Goal: Information Seeking & Learning: Check status

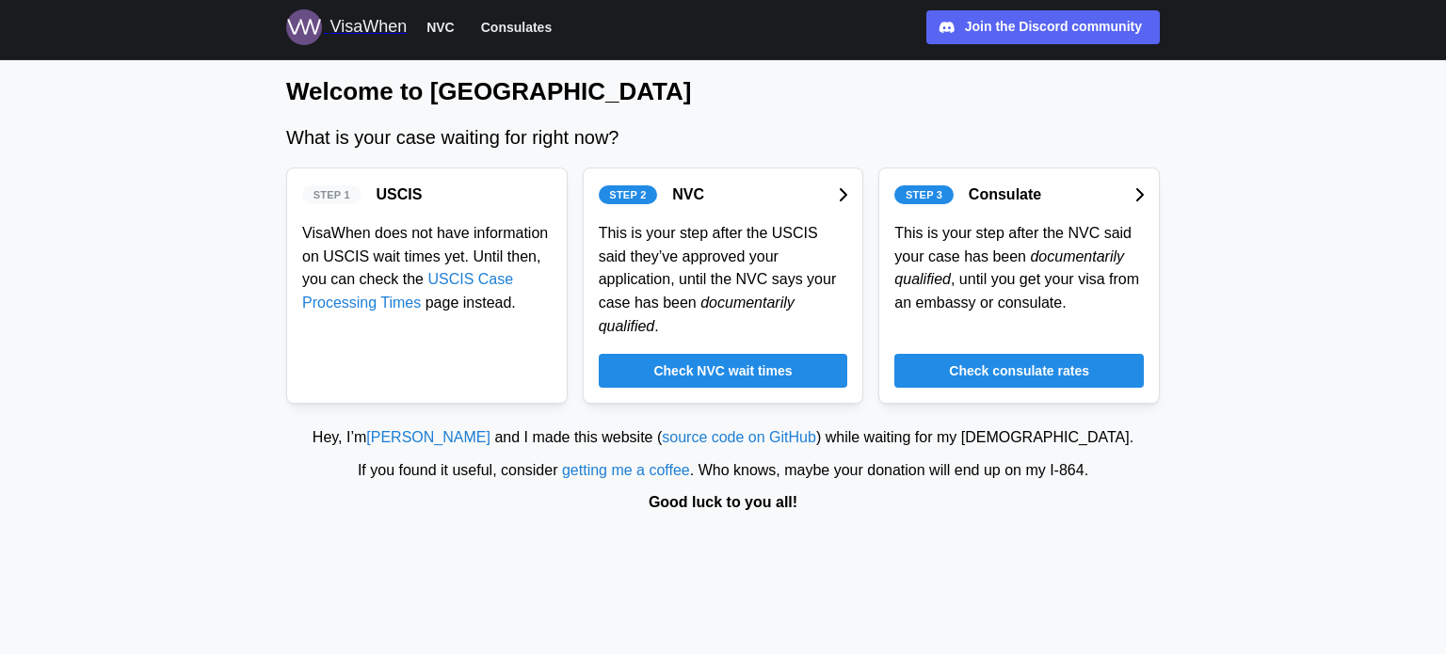
click at [943, 355] on div "Check consulate rates" at bounding box center [1019, 371] width 214 height 32
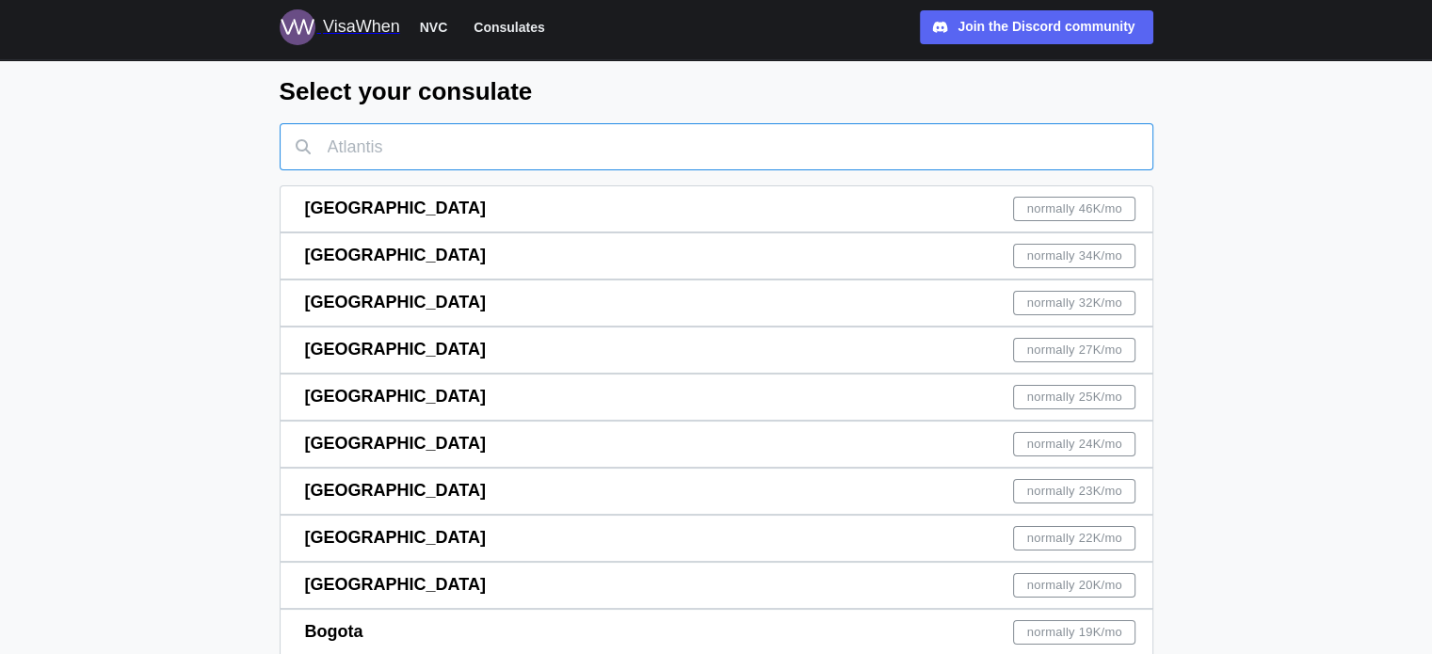
click at [858, 164] on input "text" at bounding box center [717, 146] width 874 height 47
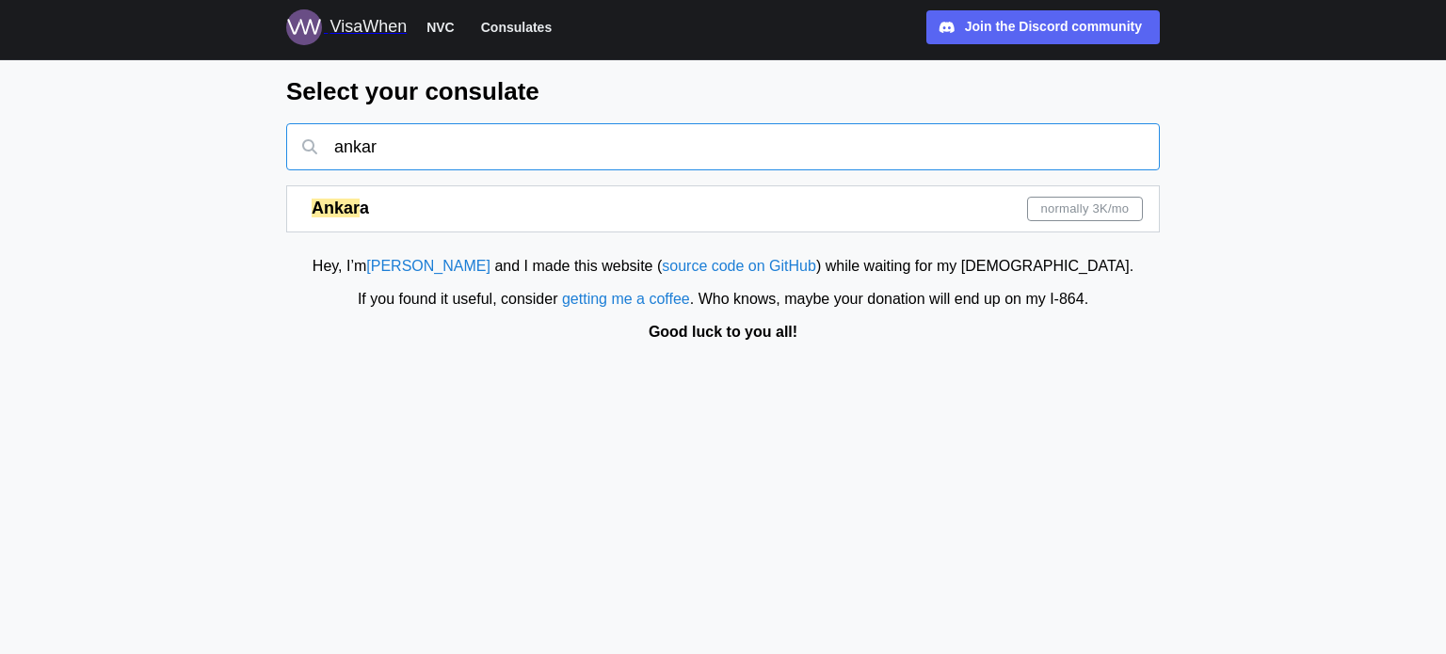
type input "ankar"
click at [881, 214] on div "Ankar a normally 3K /mo" at bounding box center [727, 208] width 831 height 45
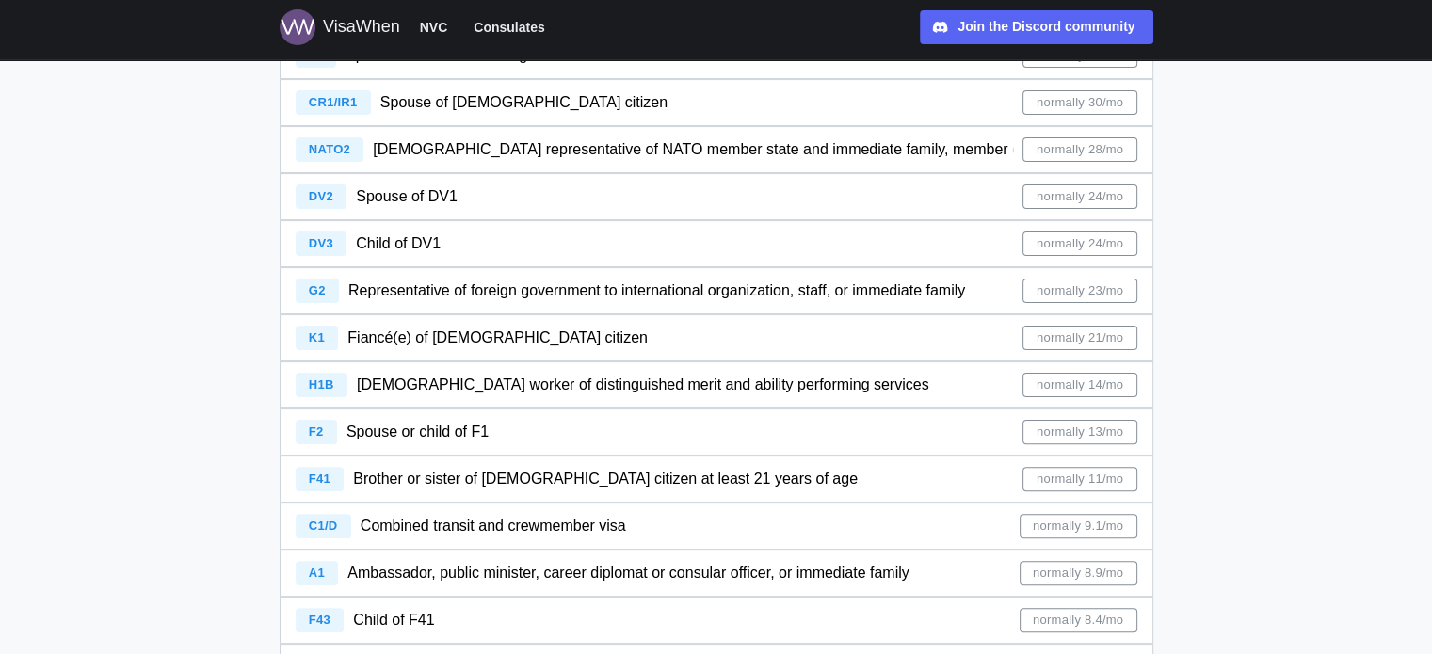
scroll to position [471, 0]
click at [854, 396] on div "H1B [DEMOGRAPHIC_DATA] worker of distinguished merit and ability performing ser…" at bounding box center [717, 384] width 842 height 45
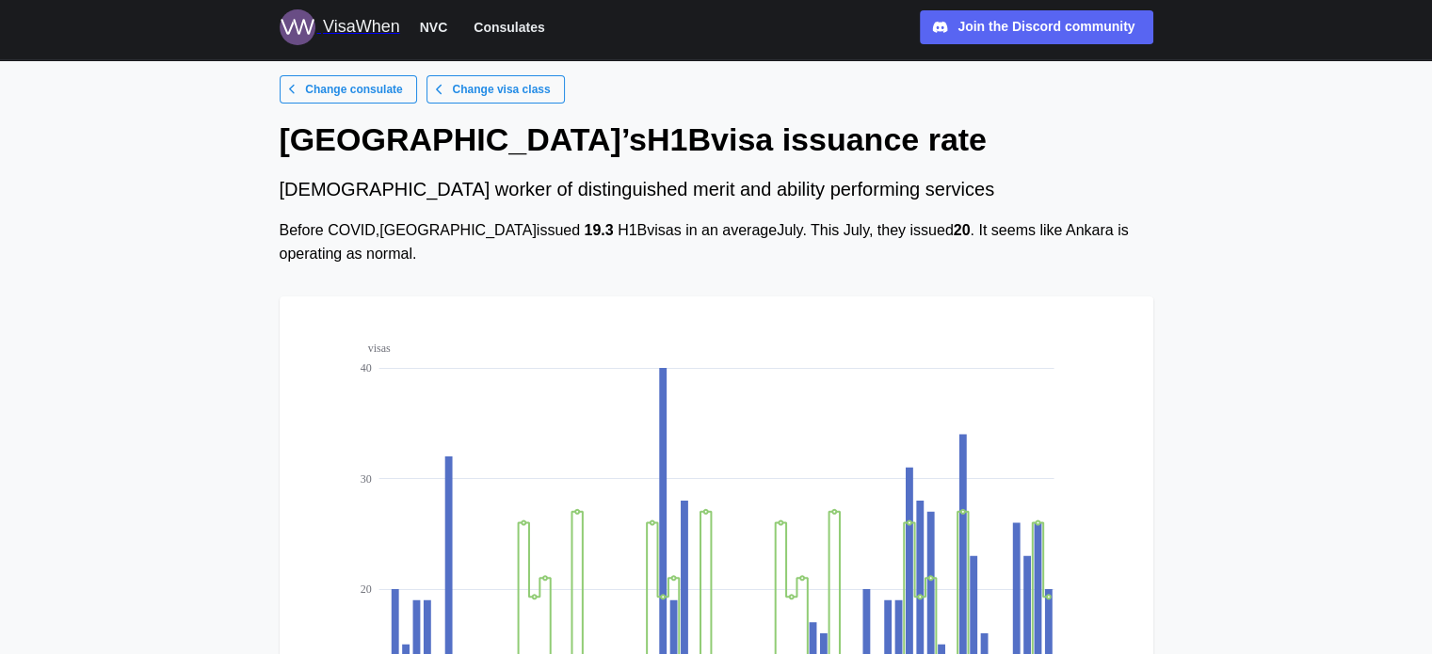
scroll to position [188, 0]
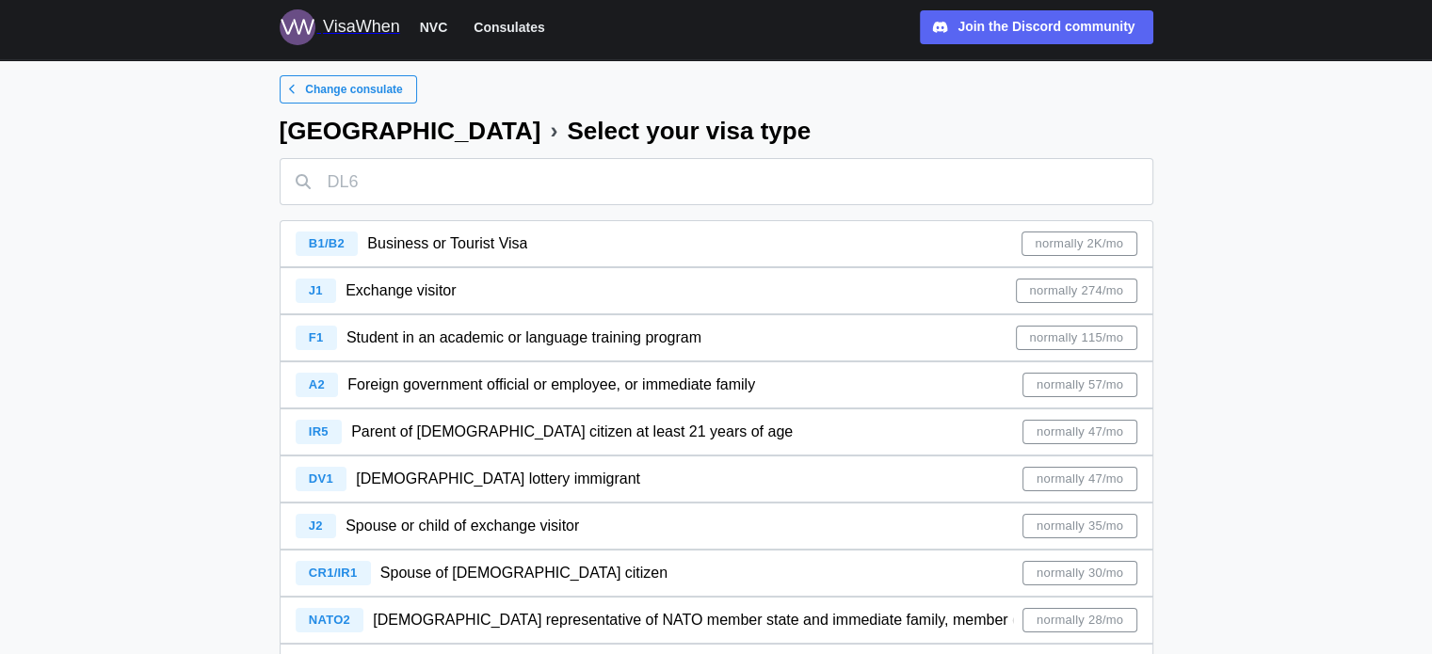
click at [858, 447] on div "IR5 Parent of [DEMOGRAPHIC_DATA] citizen at least 21 years of age normally 47/mo" at bounding box center [717, 431] width 842 height 45
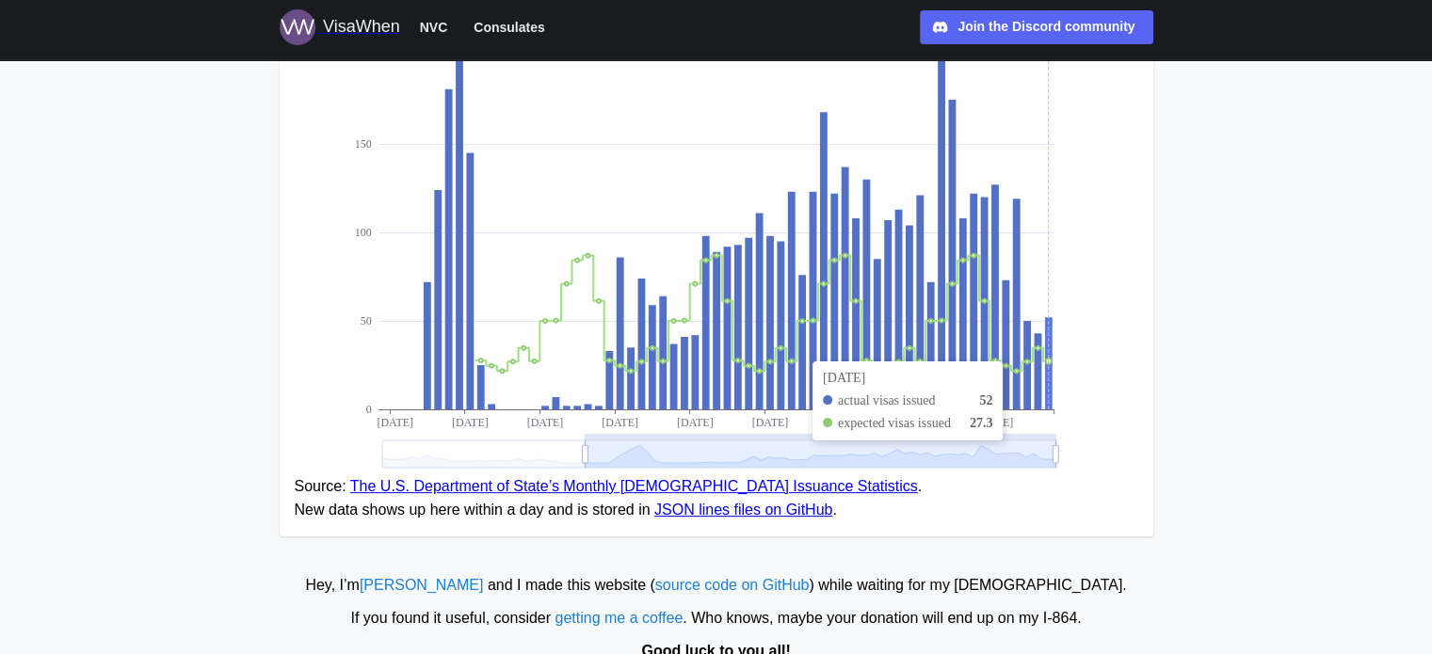
scroll to position [405, 0]
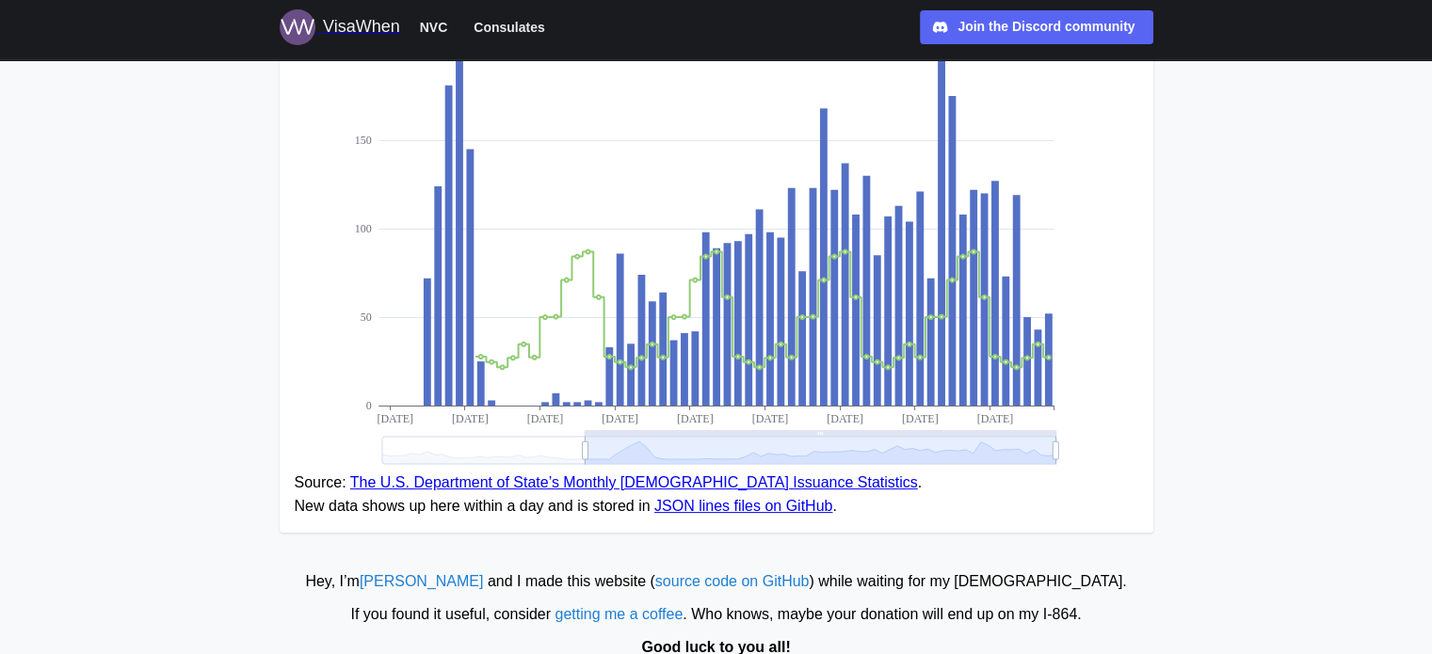
click at [761, 486] on link "The U.S. Department of State’s Monthly [DEMOGRAPHIC_DATA] Issuance Statistics" at bounding box center [634, 482] width 568 height 16
